Goal: Task Accomplishment & Management: Manage account settings

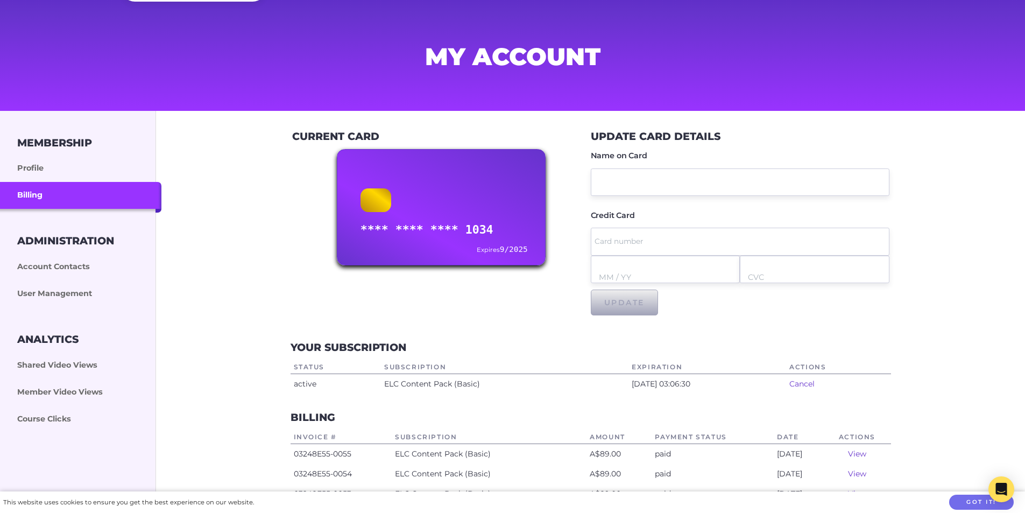
scroll to position [108, 0]
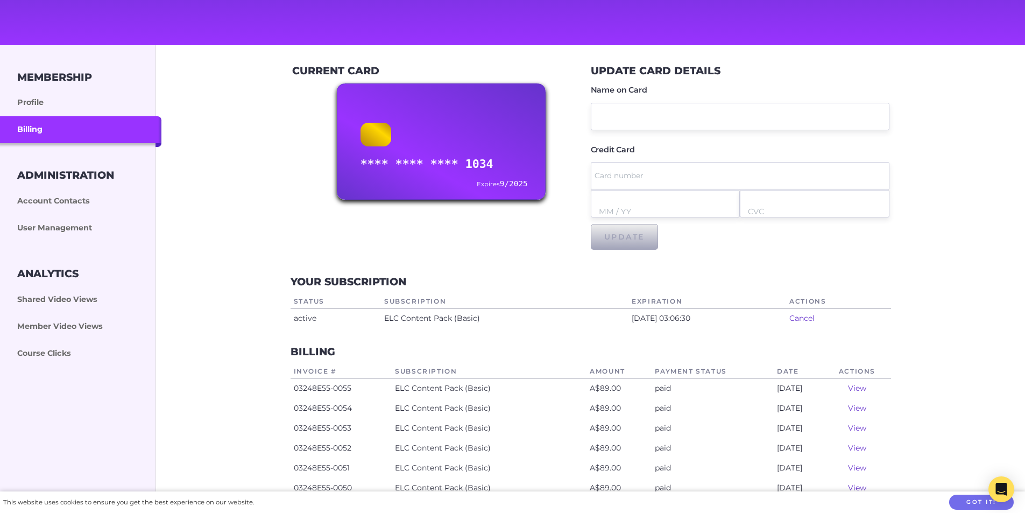
click at [862, 406] on link "View" at bounding box center [857, 408] width 18 height 10
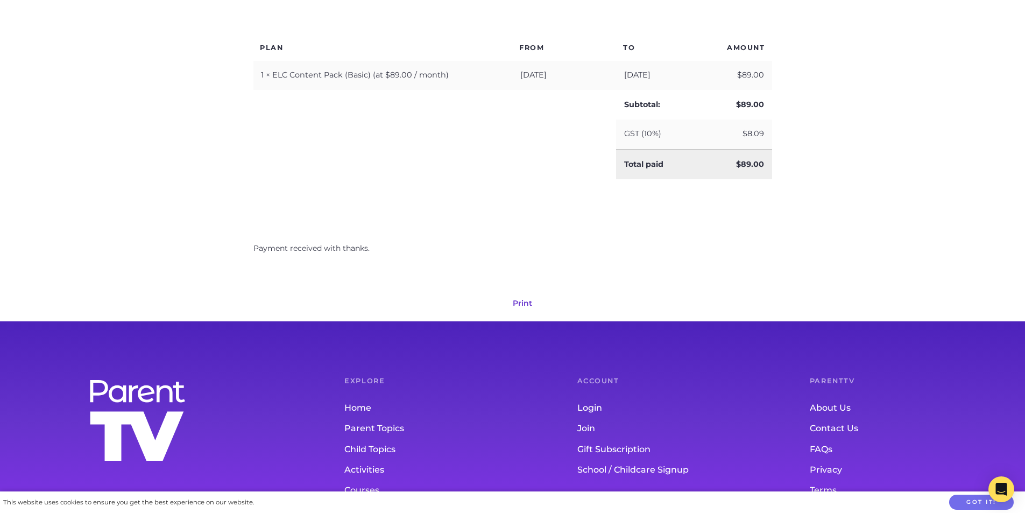
scroll to position [377, 0]
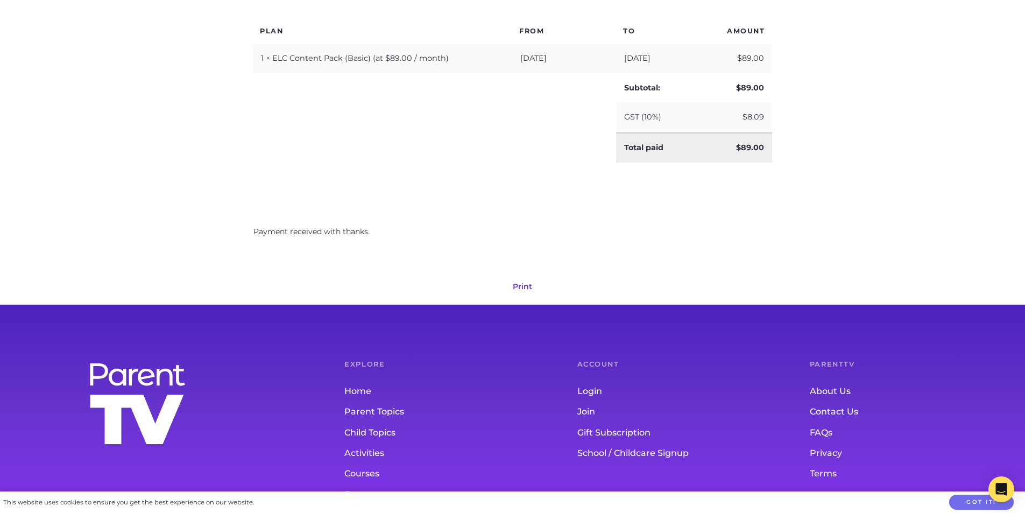
click at [526, 286] on link "Print" at bounding box center [522, 287] width 19 height 10
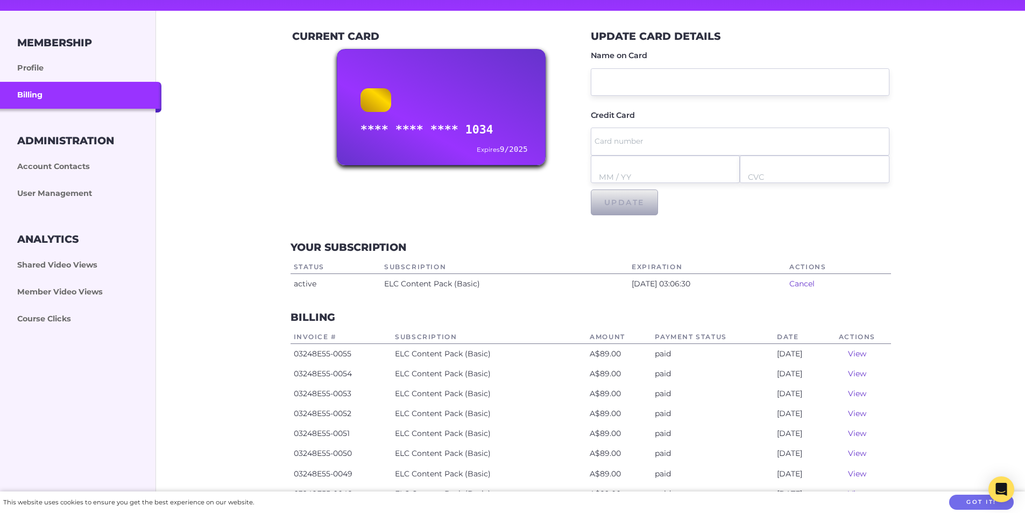
scroll to position [161, 0]
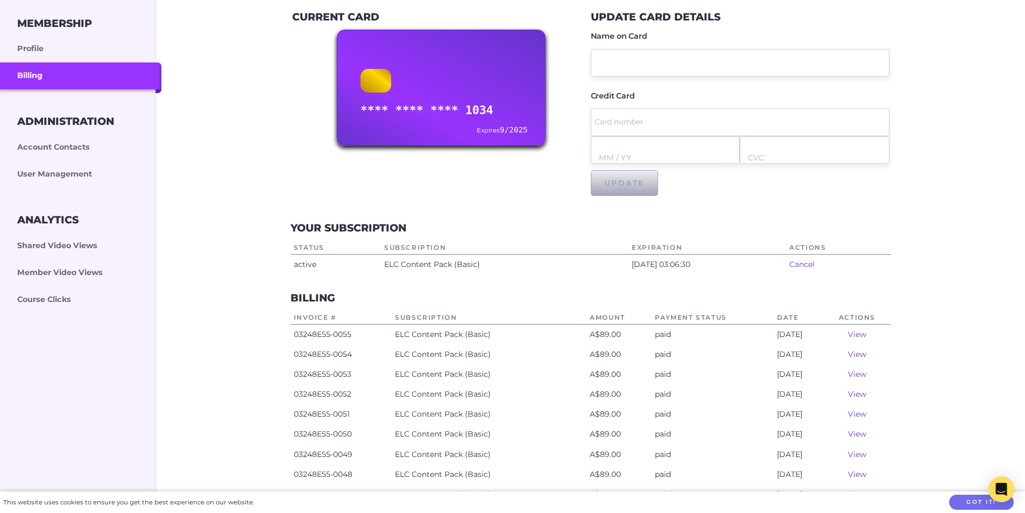
click at [860, 334] on link "View" at bounding box center [857, 334] width 18 height 10
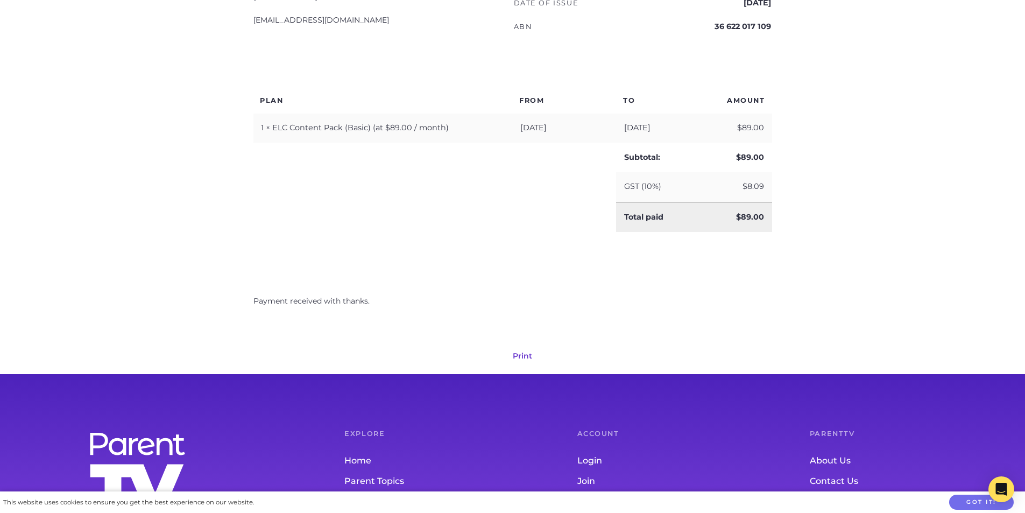
scroll to position [323, 0]
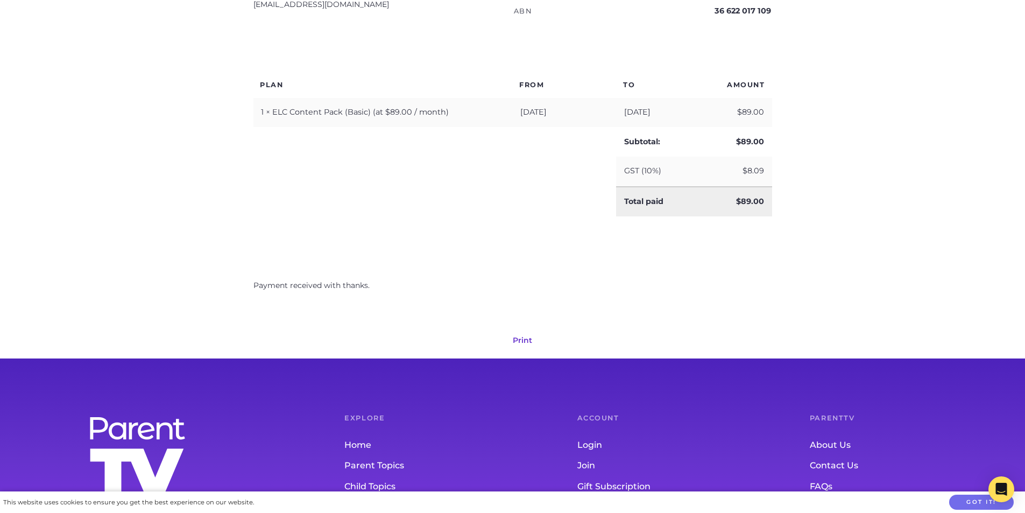
click at [519, 337] on link "Print" at bounding box center [522, 340] width 19 height 10
